Goal: Task Accomplishment & Management: Manage account settings

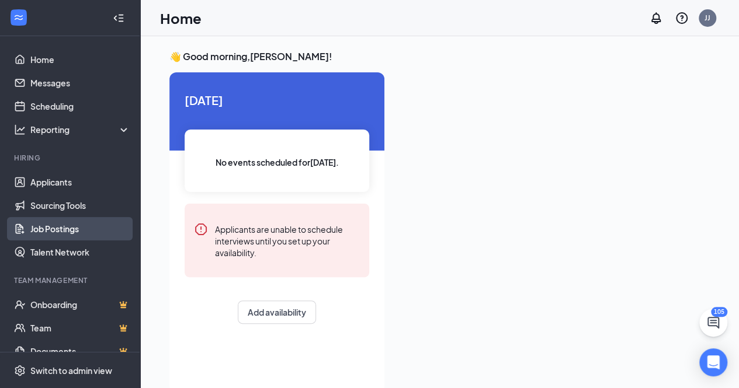
click at [60, 224] on link "Job Postings" at bounding box center [80, 228] width 100 height 23
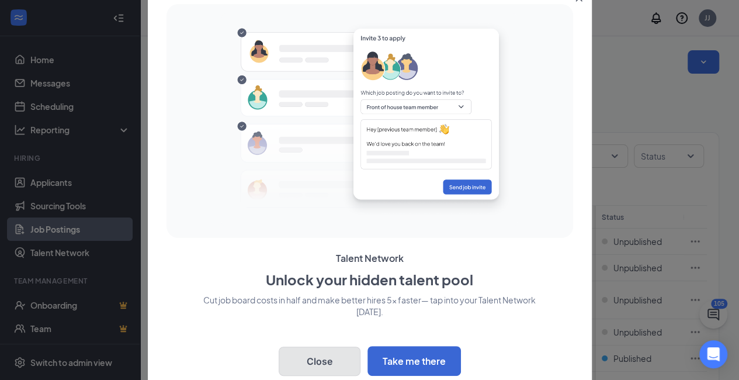
click at [323, 358] on button "Close" at bounding box center [320, 360] width 82 height 29
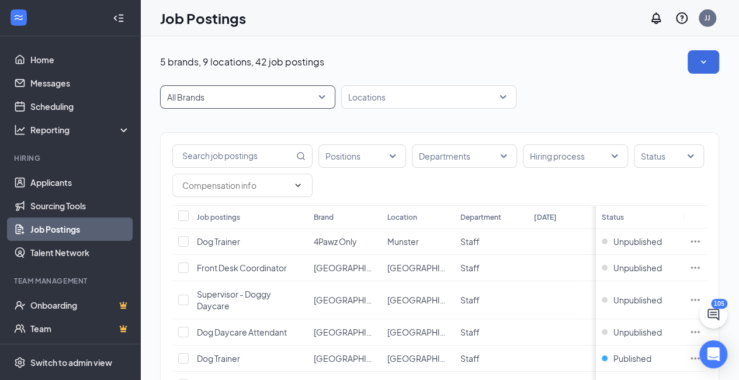
click at [312, 100] on span "All Brands" at bounding box center [242, 97] width 151 height 12
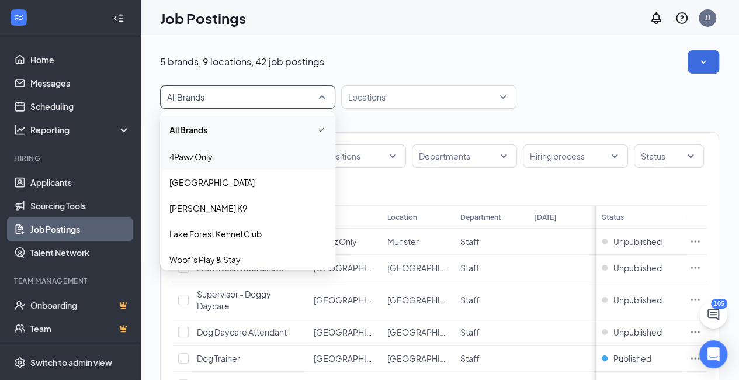
click at [245, 154] on span "4Pawz Only" at bounding box center [247, 157] width 157 height 12
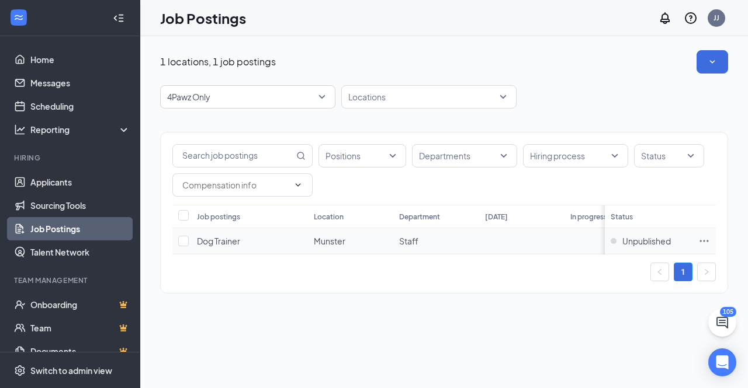
click at [235, 241] on span "Dog Trainer" at bounding box center [218, 241] width 43 height 11
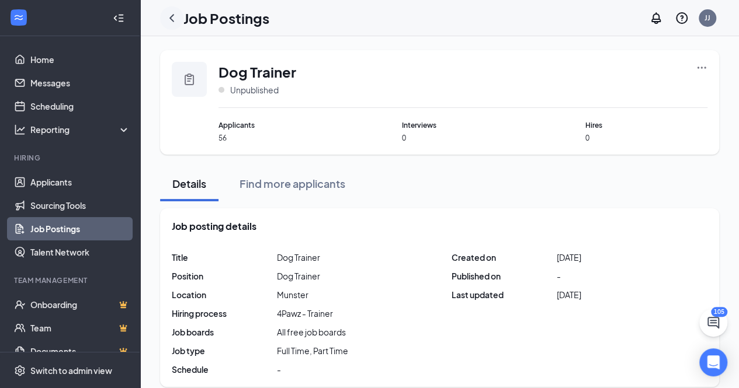
click at [172, 16] on icon "ChevronLeft" at bounding box center [171, 18] width 5 height 8
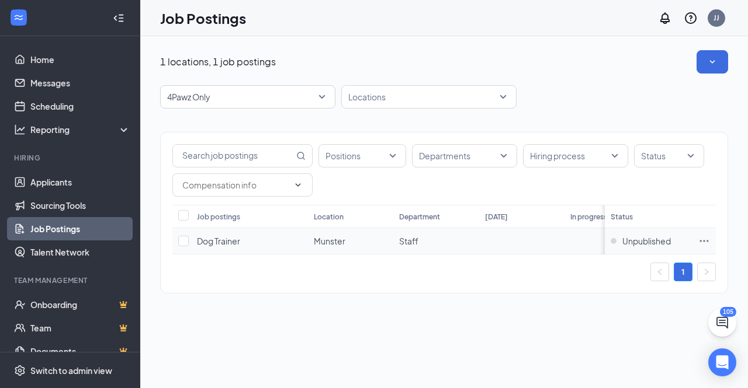
click at [217, 236] on span "Dog Trainer" at bounding box center [218, 241] width 43 height 11
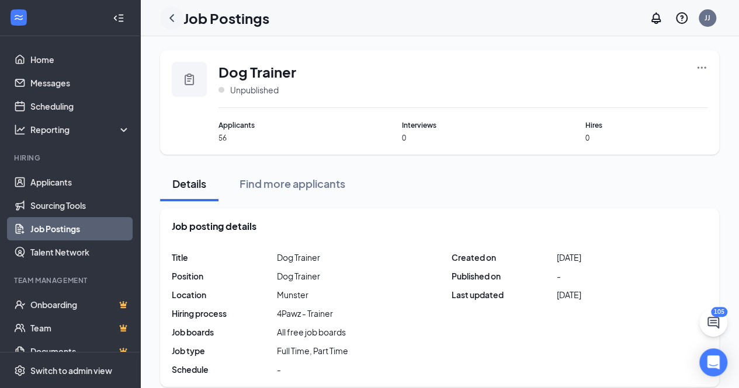
click at [174, 13] on icon "ChevronLeft" at bounding box center [172, 18] width 14 height 14
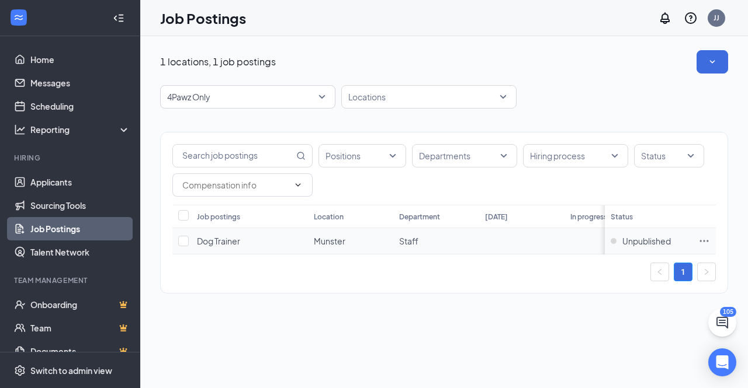
click at [708, 238] on icon "Ellipses" at bounding box center [704, 241] width 12 height 12
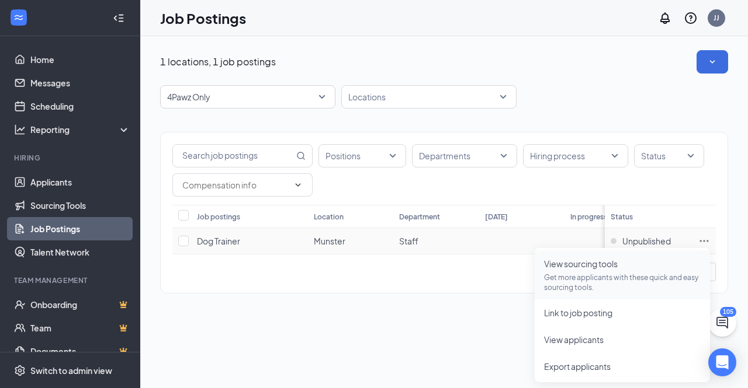
click at [577, 270] on span "View sourcing tools Get more applicants with these quick and easy sourcing tool…" at bounding box center [622, 275] width 157 height 35
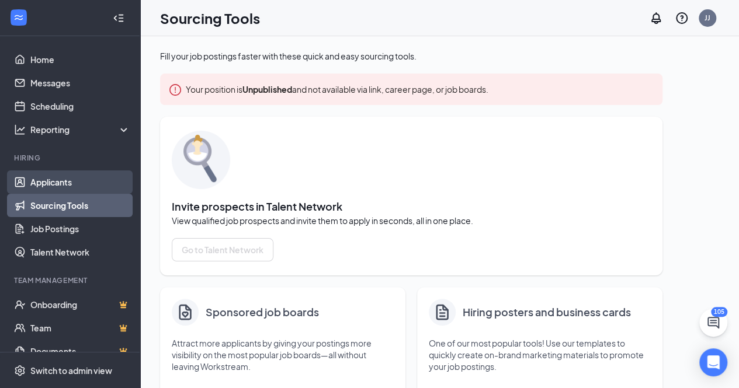
click at [70, 185] on link "Applicants" at bounding box center [80, 182] width 100 height 23
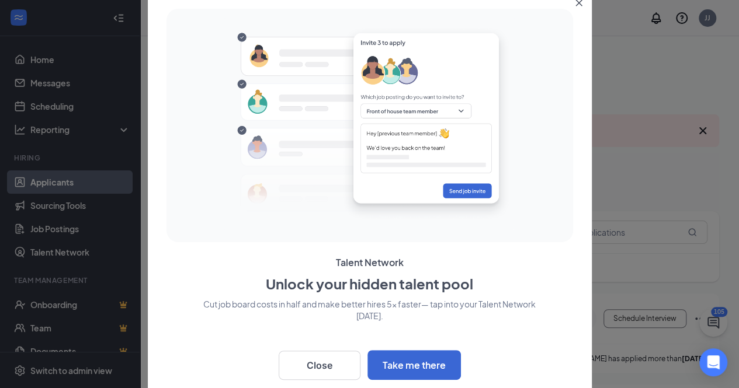
click at [578, 5] on icon "Close" at bounding box center [578, 2] width 7 height 7
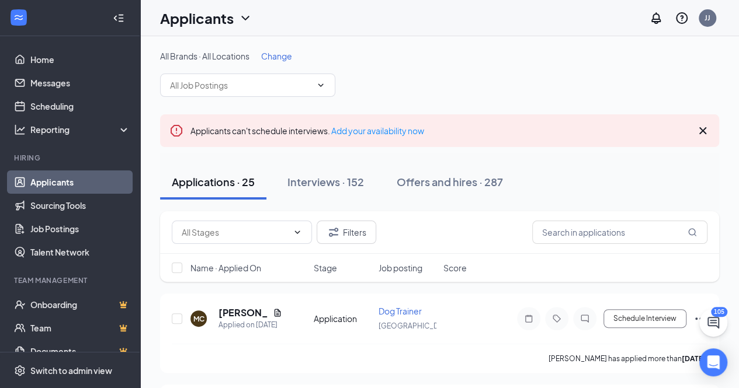
click at [704, 130] on icon "Cross" at bounding box center [703, 131] width 14 height 14
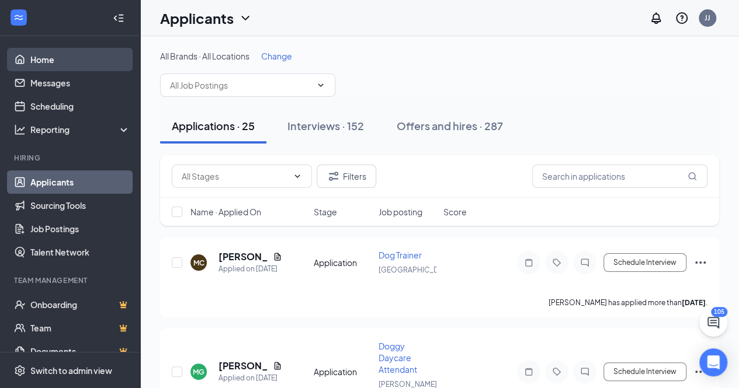
click at [54, 58] on link "Home" at bounding box center [80, 59] width 100 height 23
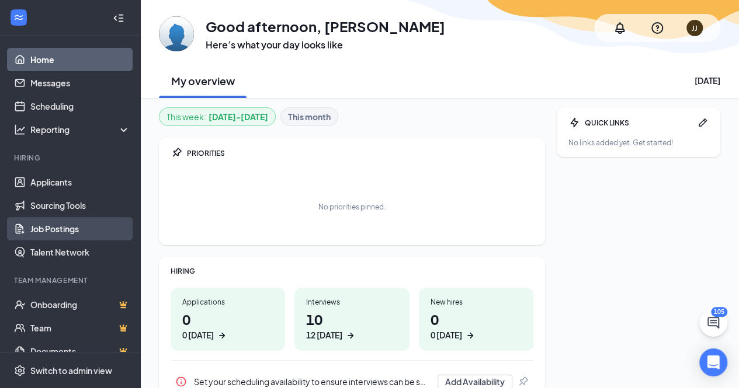
click at [55, 228] on link "Job Postings" at bounding box center [80, 228] width 100 height 23
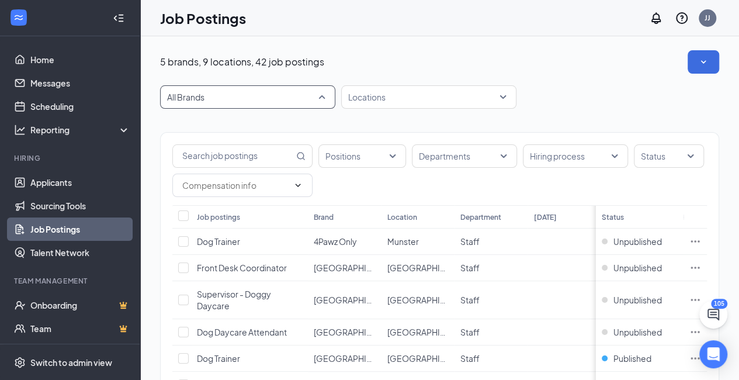
click at [311, 94] on span "All Brands" at bounding box center [242, 97] width 151 height 12
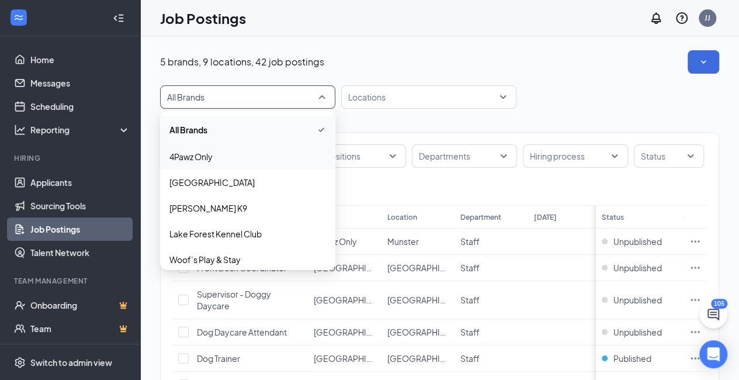
click at [241, 159] on span "4Pawz Only" at bounding box center [247, 157] width 157 height 12
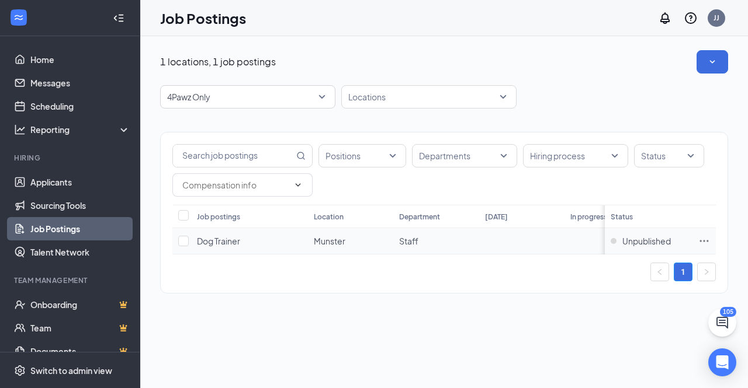
click at [216, 236] on span "Dog Trainer" at bounding box center [218, 241] width 43 height 11
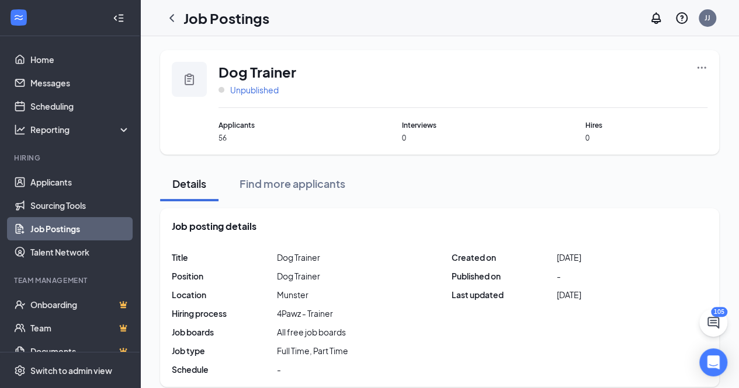
click at [245, 93] on span "Unpublished" at bounding box center [254, 90] width 48 height 12
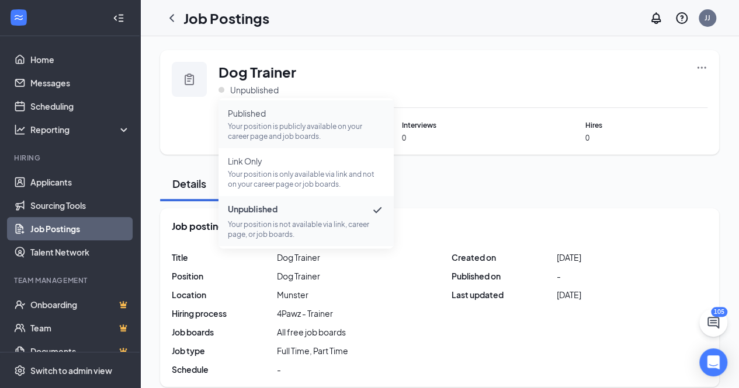
click at [259, 117] on span "Published" at bounding box center [306, 113] width 157 height 12
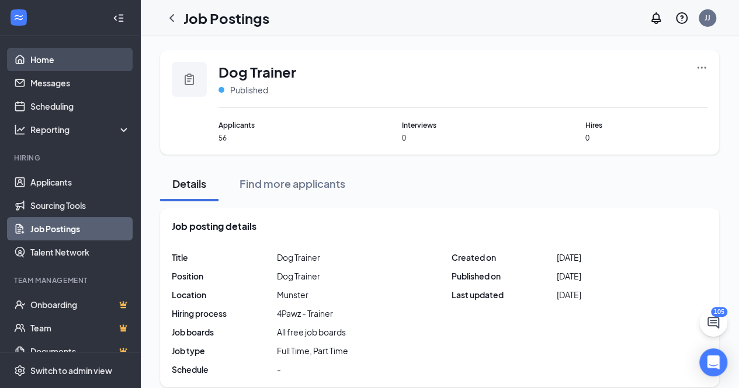
click at [35, 59] on link "Home" at bounding box center [80, 59] width 100 height 23
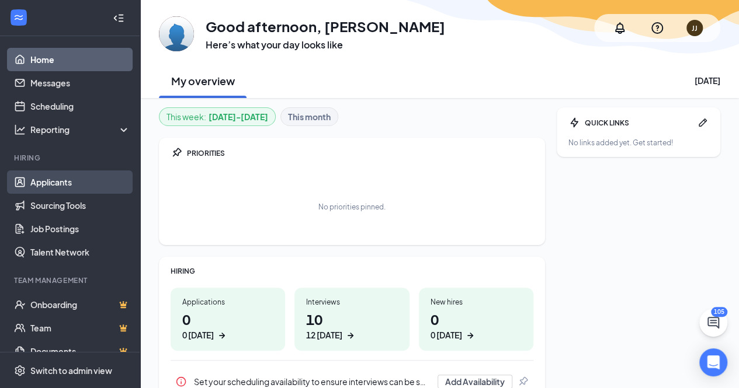
click at [60, 183] on link "Applicants" at bounding box center [80, 182] width 100 height 23
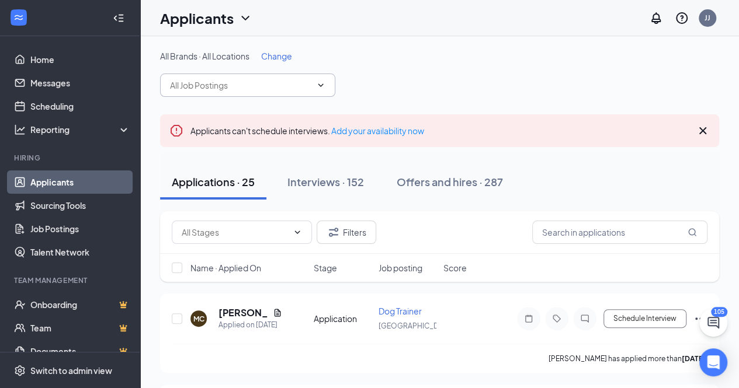
click at [287, 89] on input "text" at bounding box center [240, 85] width 141 height 13
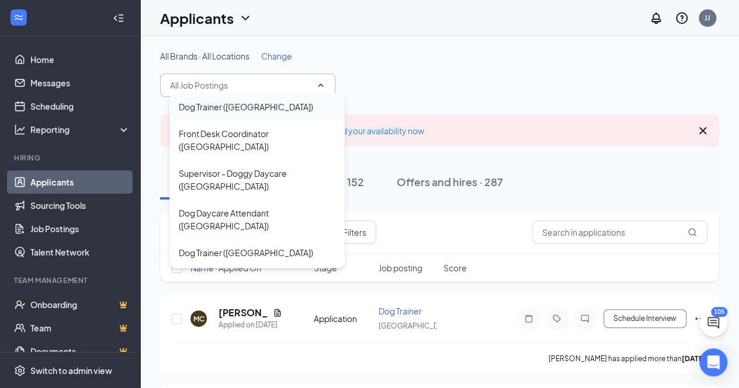
click at [270, 106] on div "Dog Trainer ([GEOGRAPHIC_DATA])" at bounding box center [257, 106] width 157 height 13
type input "Dog Trainer ([GEOGRAPHIC_DATA])"
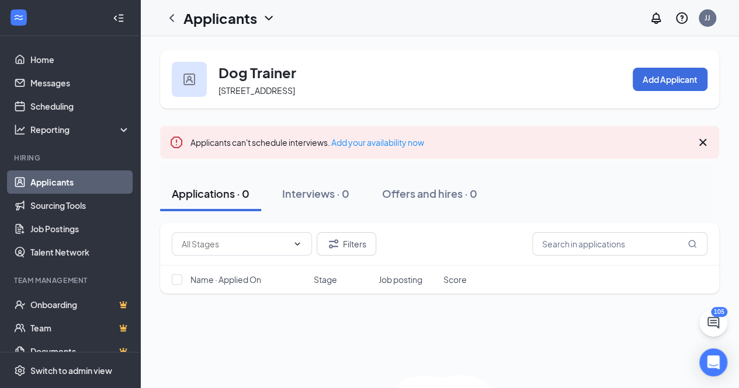
click at [326, 164] on div "Dog Trainer [STREET_ADDRESS] Add Applicant Applicants can't schedule interviews…" at bounding box center [439, 269] width 559 height 439
click at [508, 70] on div "Dog Trainer [STREET_ADDRESS] Add Applicant" at bounding box center [439, 79] width 559 height 58
click at [379, 339] on div "Filters Name · Applied On Stage Job posting Score No applicants found in applic…" at bounding box center [439, 356] width 559 height 266
click at [55, 61] on link "Home" at bounding box center [80, 59] width 100 height 23
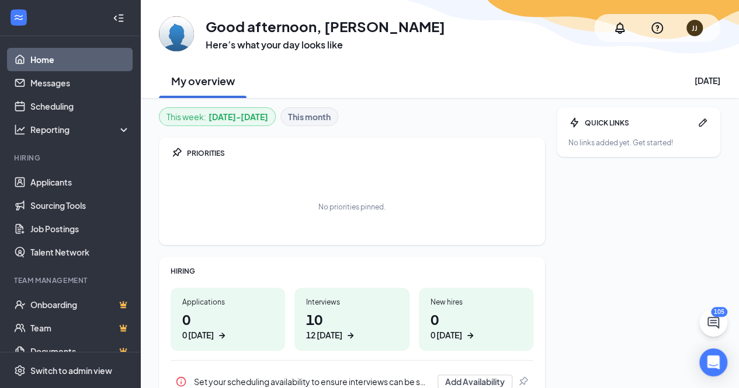
click at [641, 235] on div "QUICK LINKS No links added yet. Get started!" at bounding box center [639, 301] width 164 height 389
